Goal: Transaction & Acquisition: Book appointment/travel/reservation

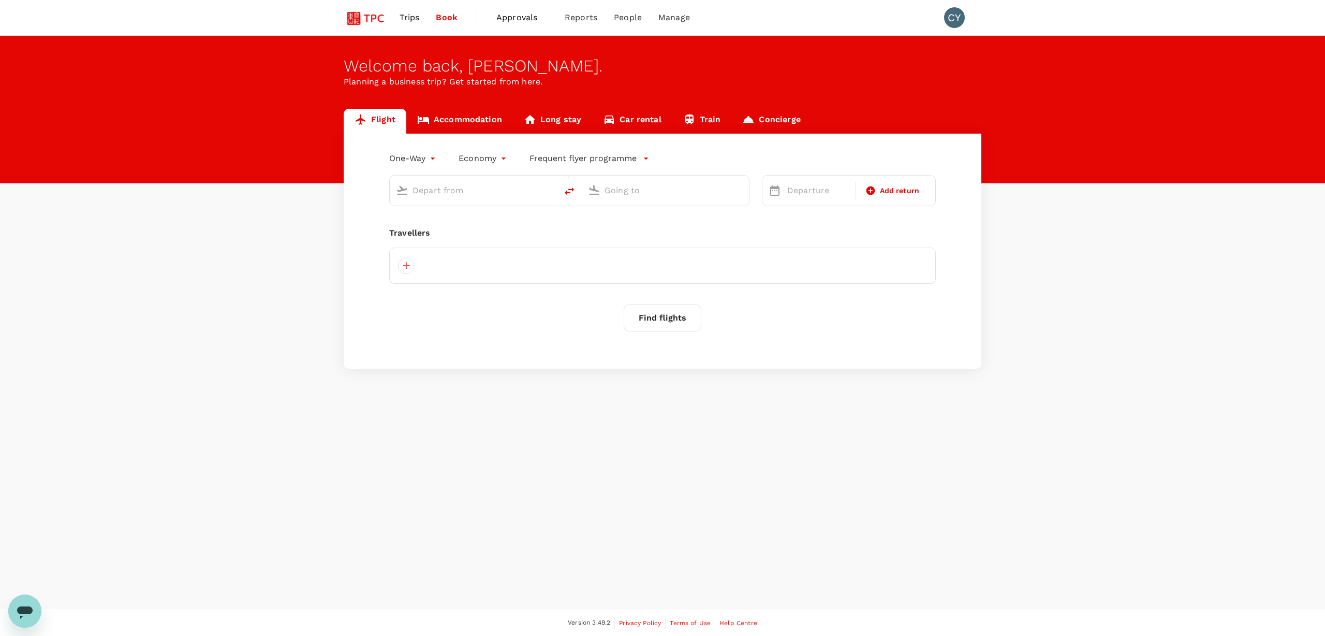
type input "roundtrip"
type input "Singapore Changi (SIN)"
type input "Shanghai Pudong Intl (PVG)"
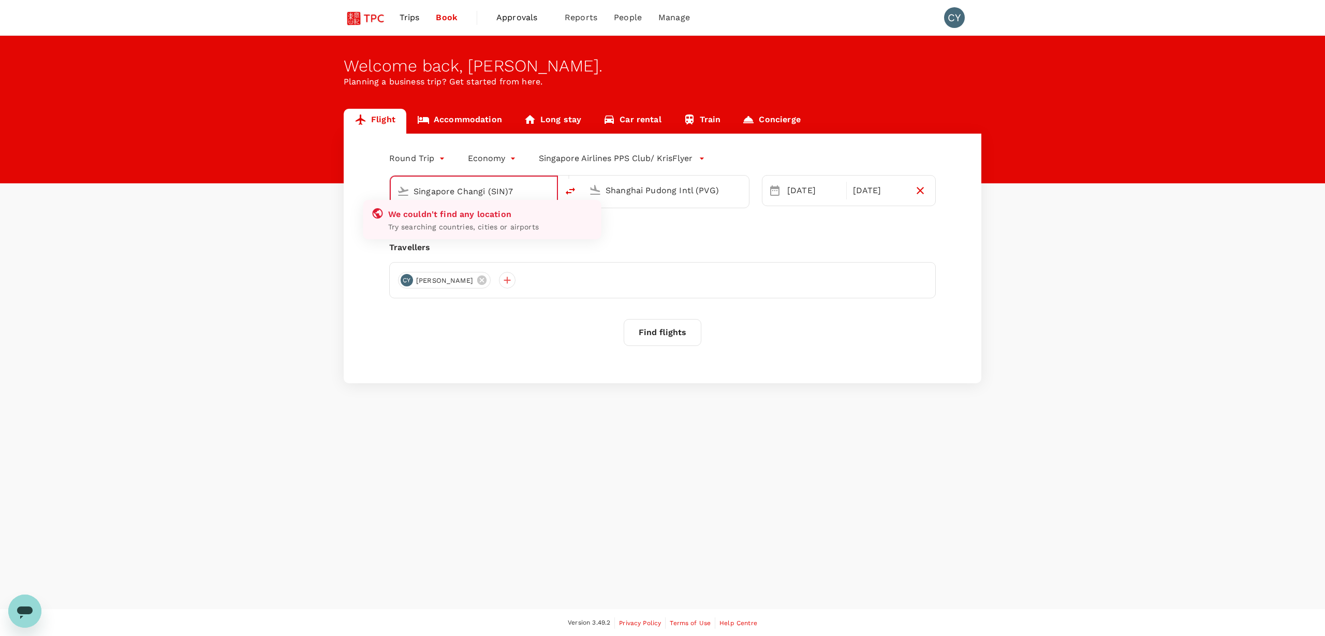
type input "Singapore Changi (SIN)"
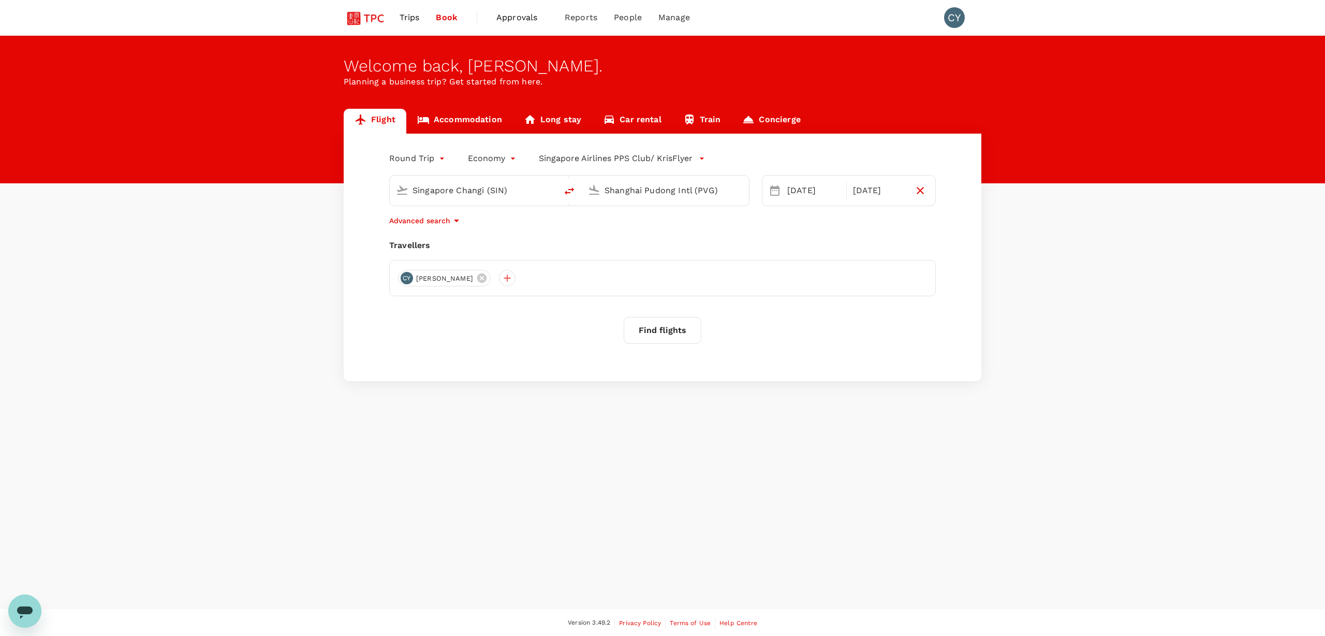
click at [420, 20] on link "Trips" at bounding box center [409, 17] width 37 height 35
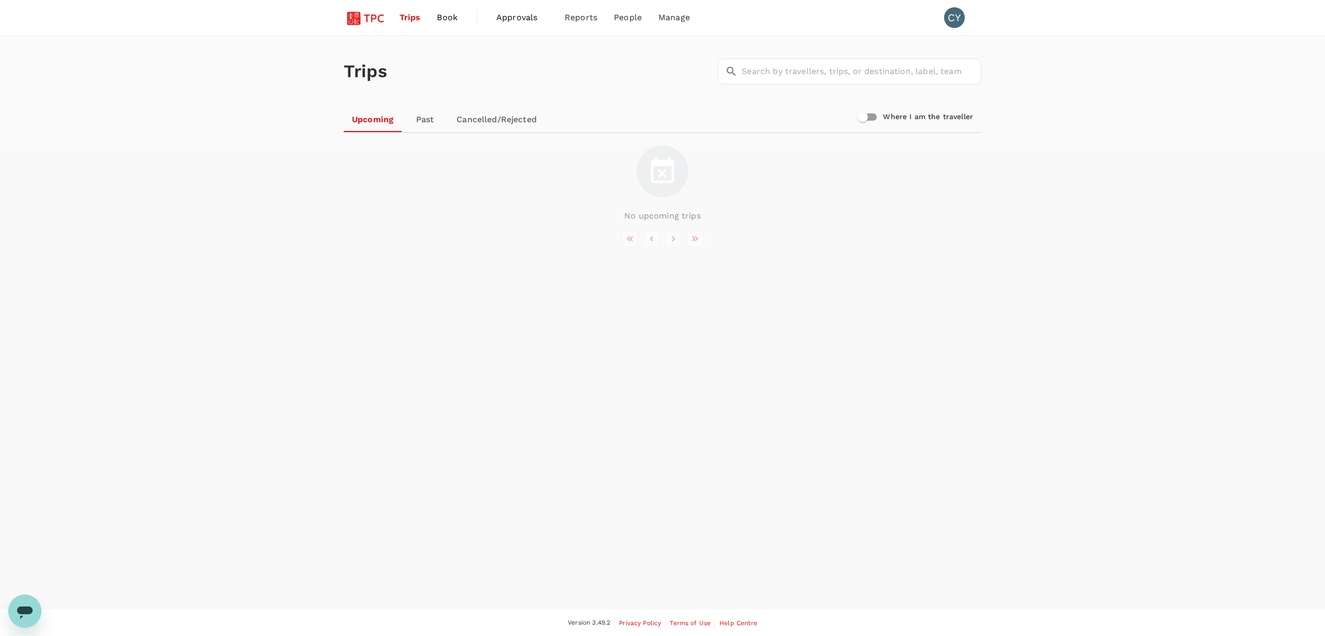
click at [449, 7] on link "Book" at bounding box center [447, 17] width 37 height 35
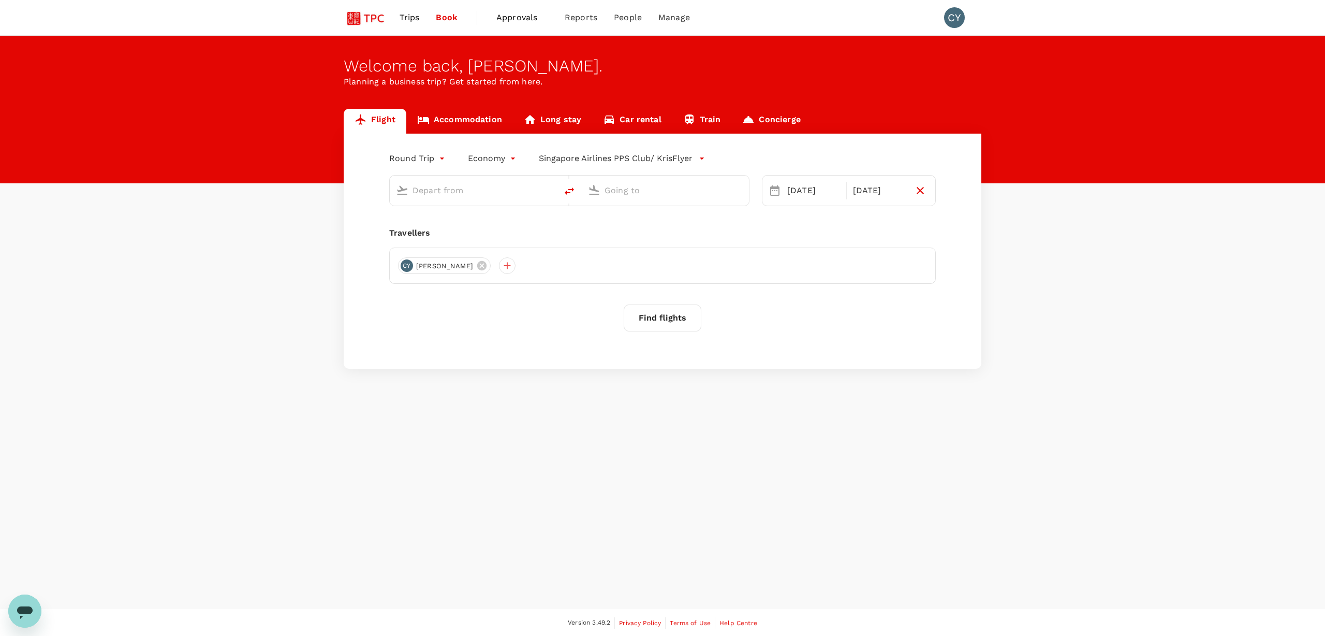
type input "Singapore Changi (SIN)"
type input "Shanghai Pudong Intl (PVG)"
type input "Singapore Changi (SIN)"
type input "Shanghai Pudong Intl (PVG)"
click at [505, 15] on span "Approvals" at bounding box center [522, 17] width 52 height 12
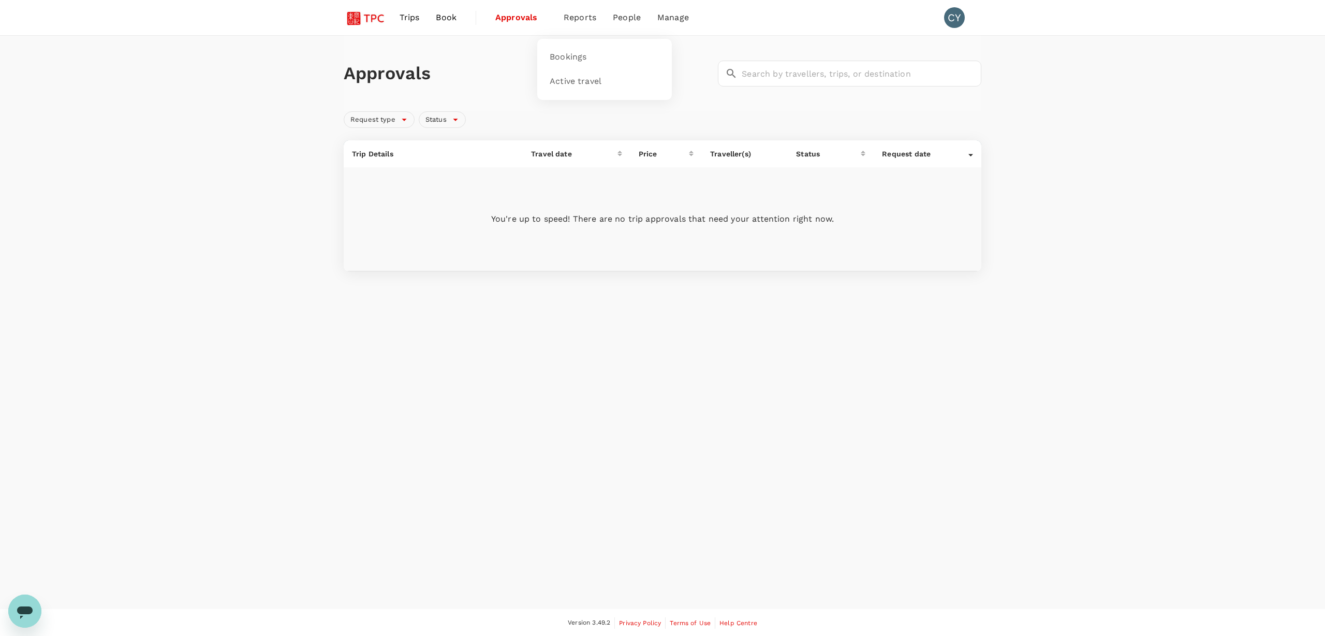
click at [568, 20] on span "Reports" at bounding box center [580, 17] width 33 height 12
